Goal: Task Accomplishment & Management: Use online tool/utility

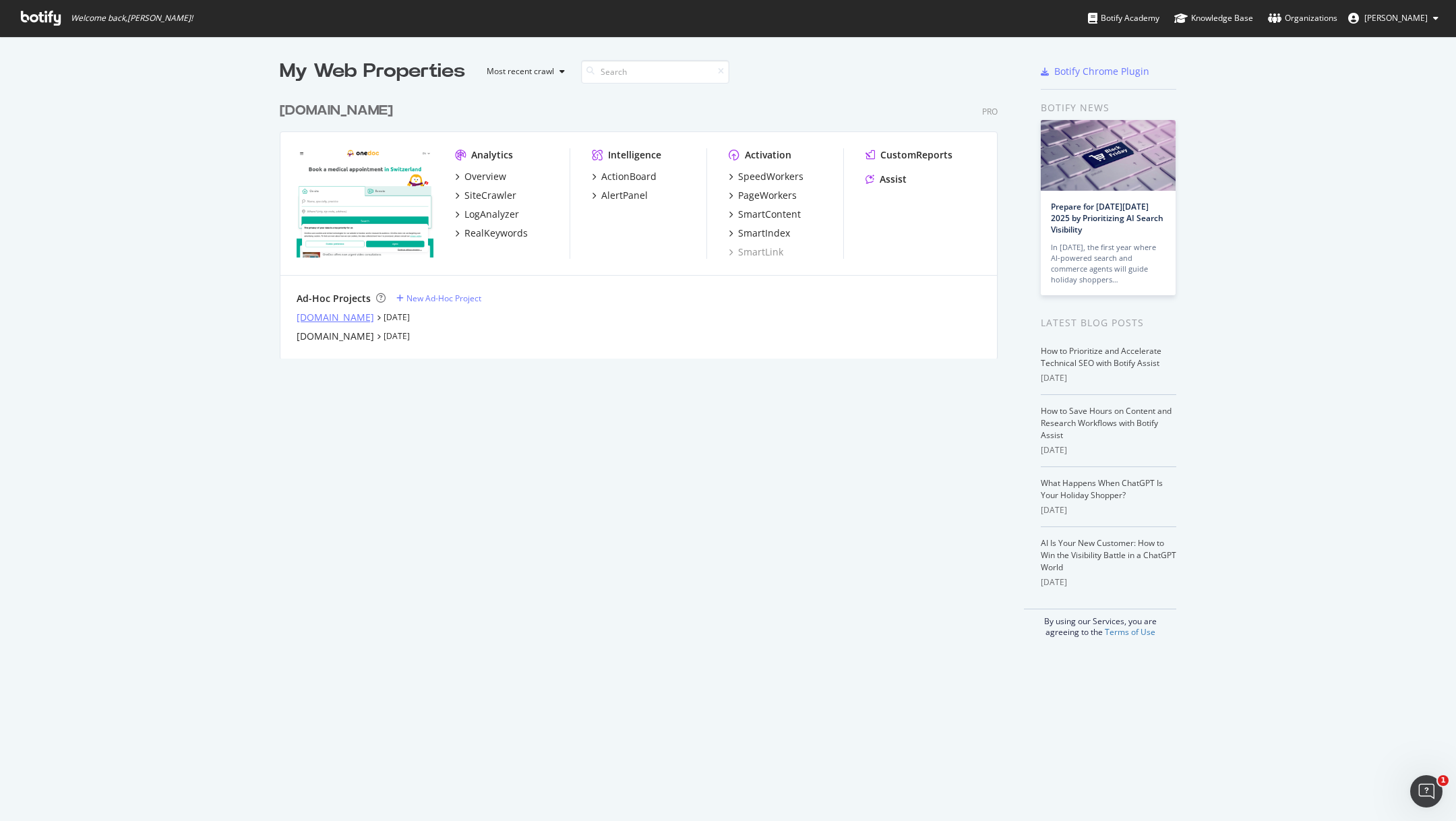
click at [348, 316] on div "info.onedoc.ch" at bounding box center [335, 317] width 78 height 13
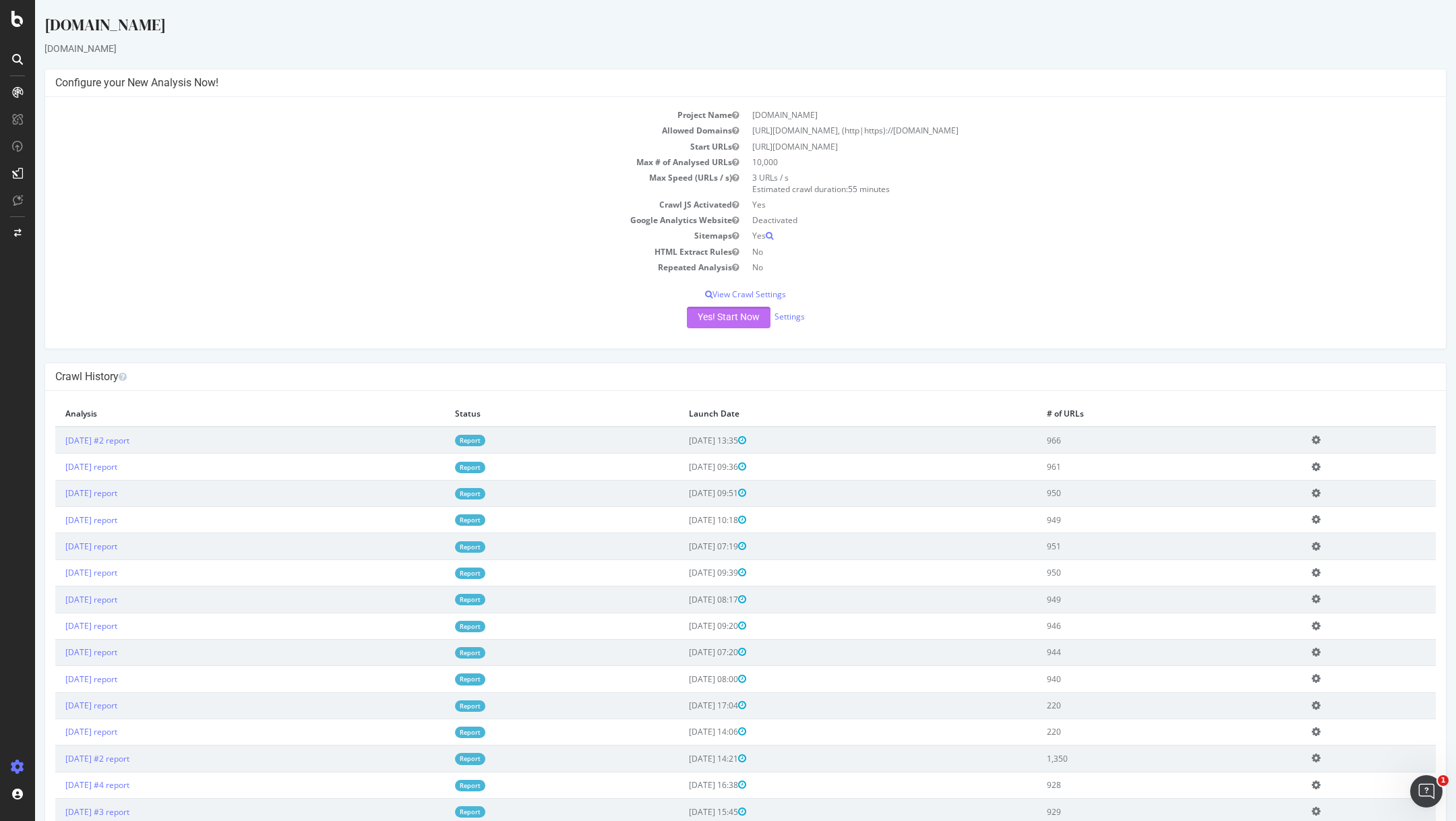
click at [747, 311] on button "Yes! Start Now" at bounding box center [728, 317] width 84 height 21
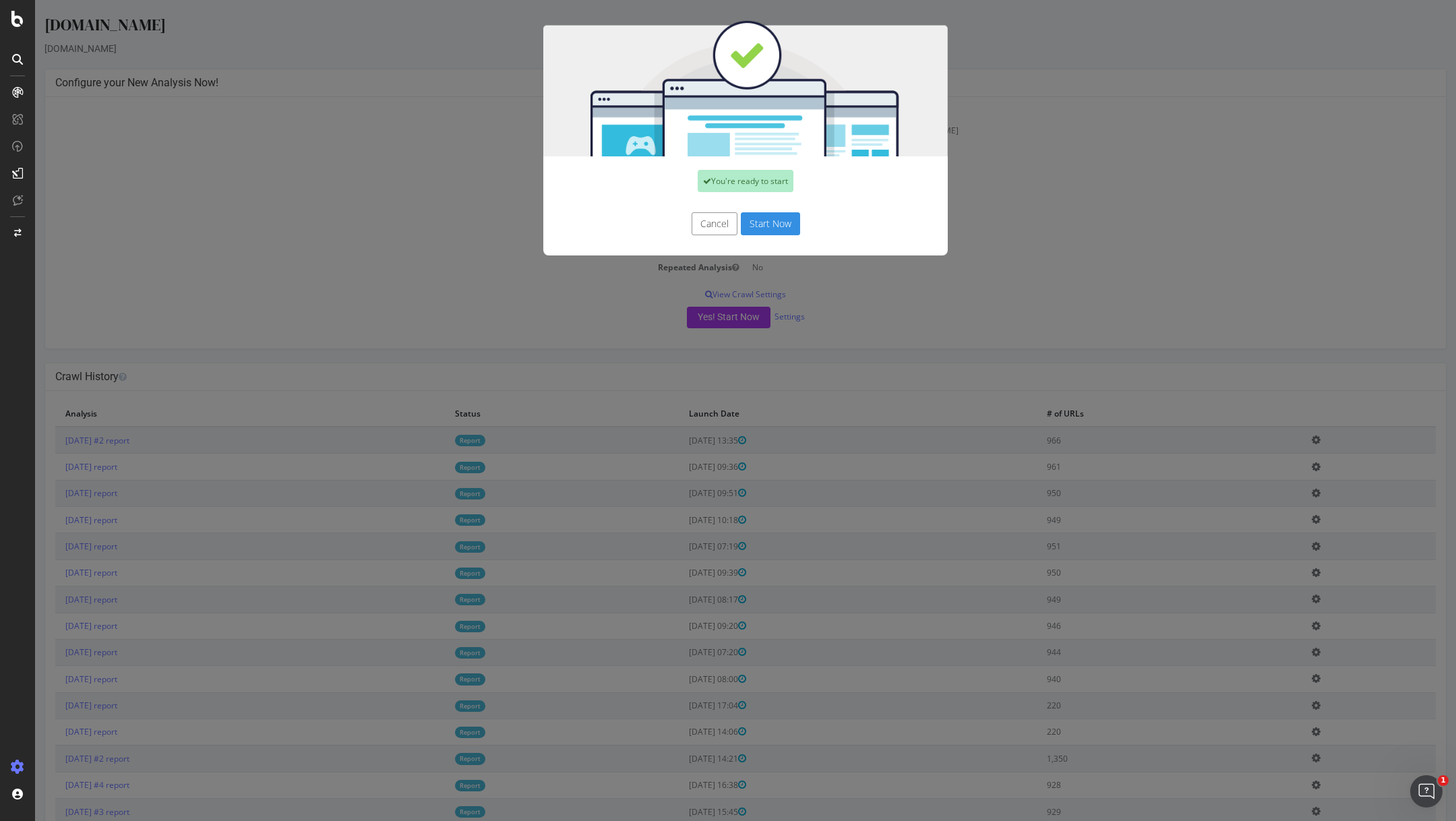
click at [777, 225] on button "Start Now" at bounding box center [771, 224] width 59 height 23
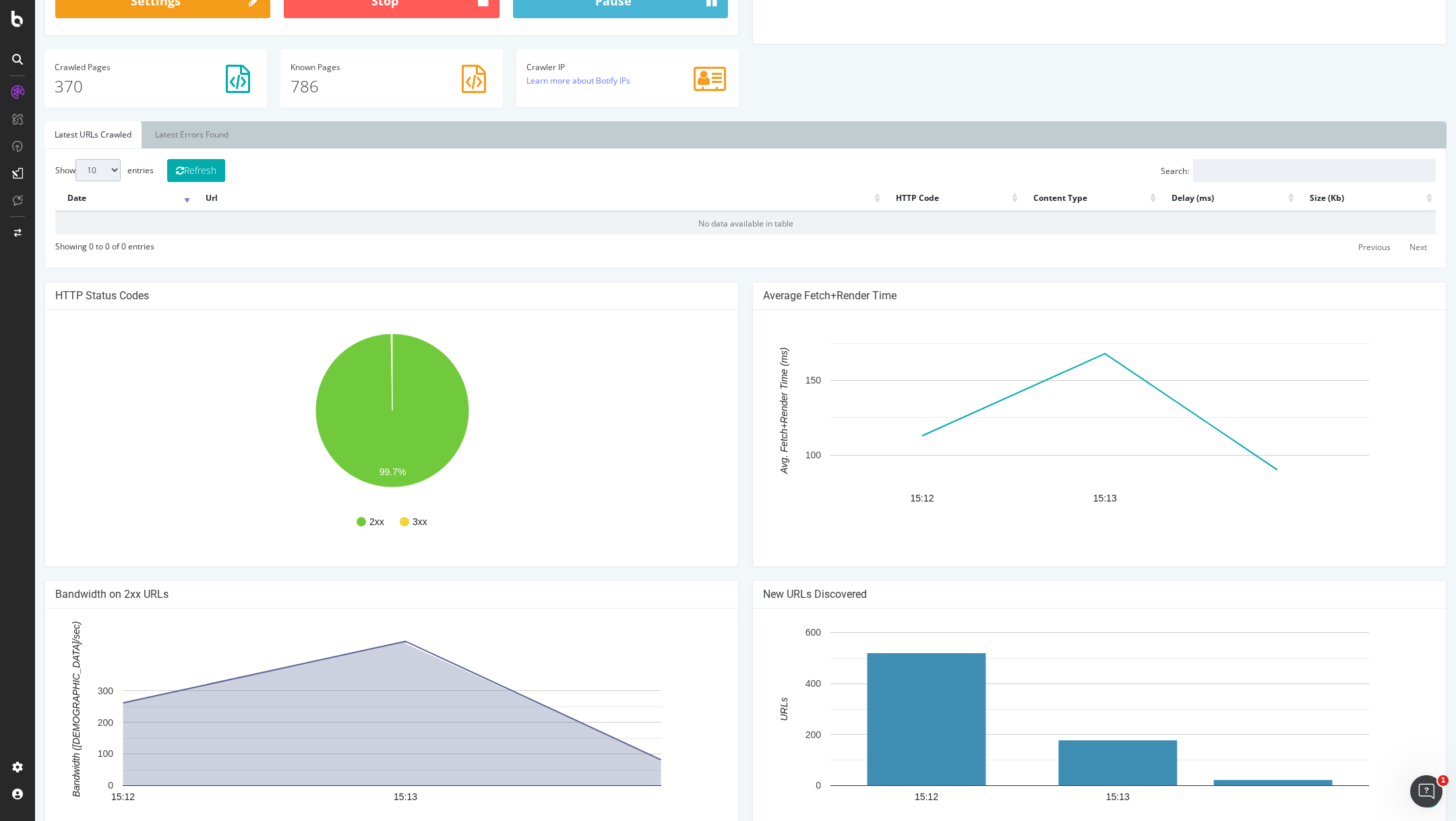
scroll to position [415, 0]
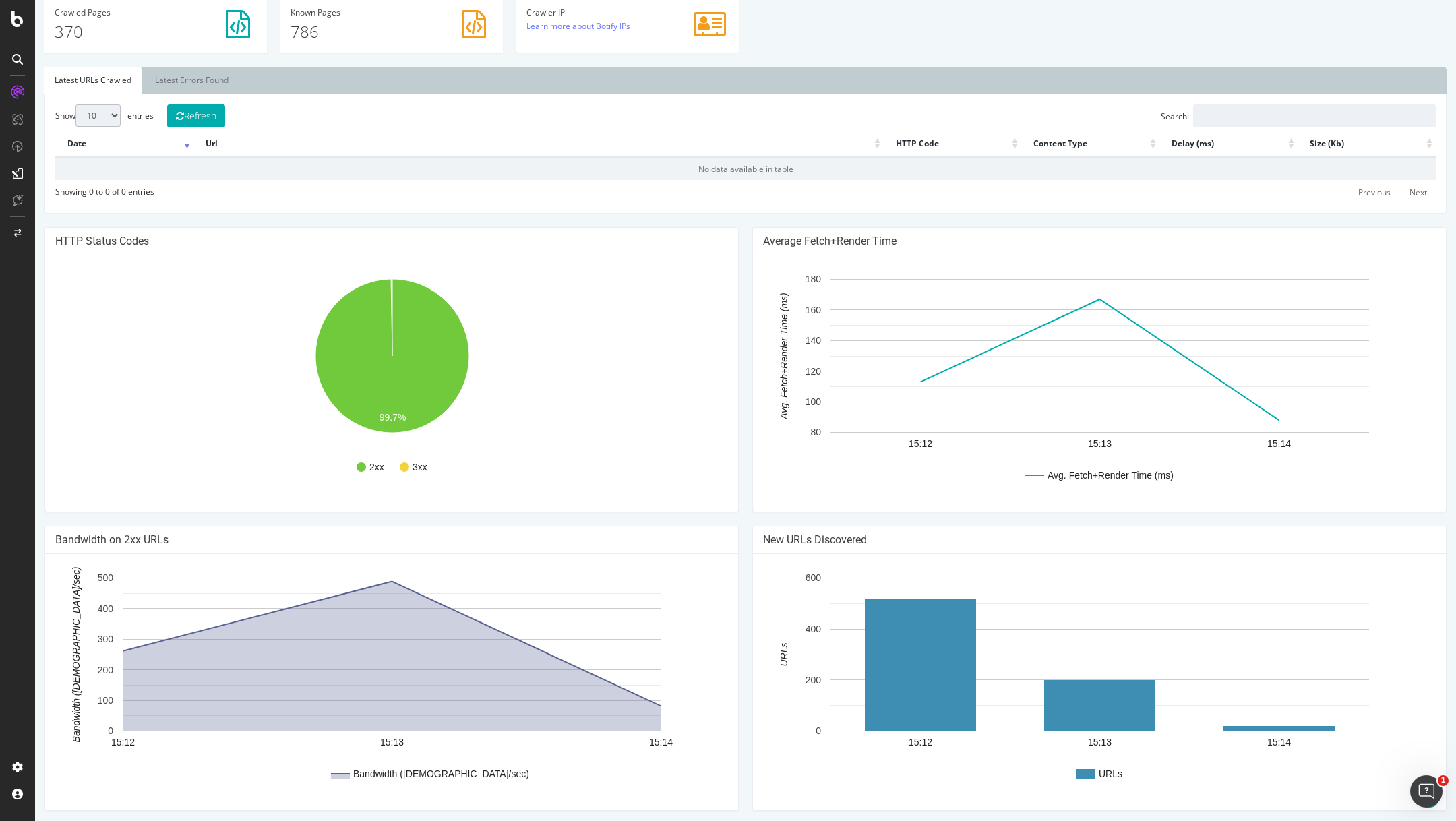
click at [745, 526] on div "New URLs Discovered URLs 15:12 15:13 15:14 0 200 400 600 URLs 15:14" at bounding box center [1099, 675] width 708 height 299
